Goal: Transaction & Acquisition: Purchase product/service

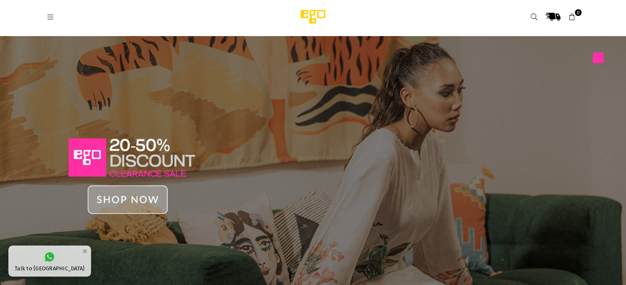
click at [150, 94] on img at bounding box center [313, 169] width 626 height 267
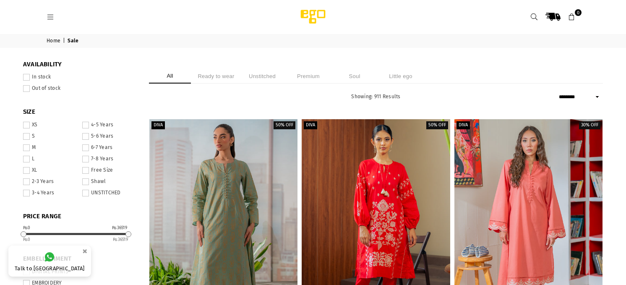
select select "******"
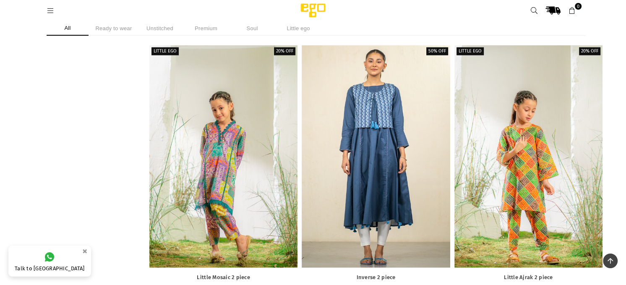
scroll to position [9666, 0]
